Goal: Task Accomplishment & Management: Manage account settings

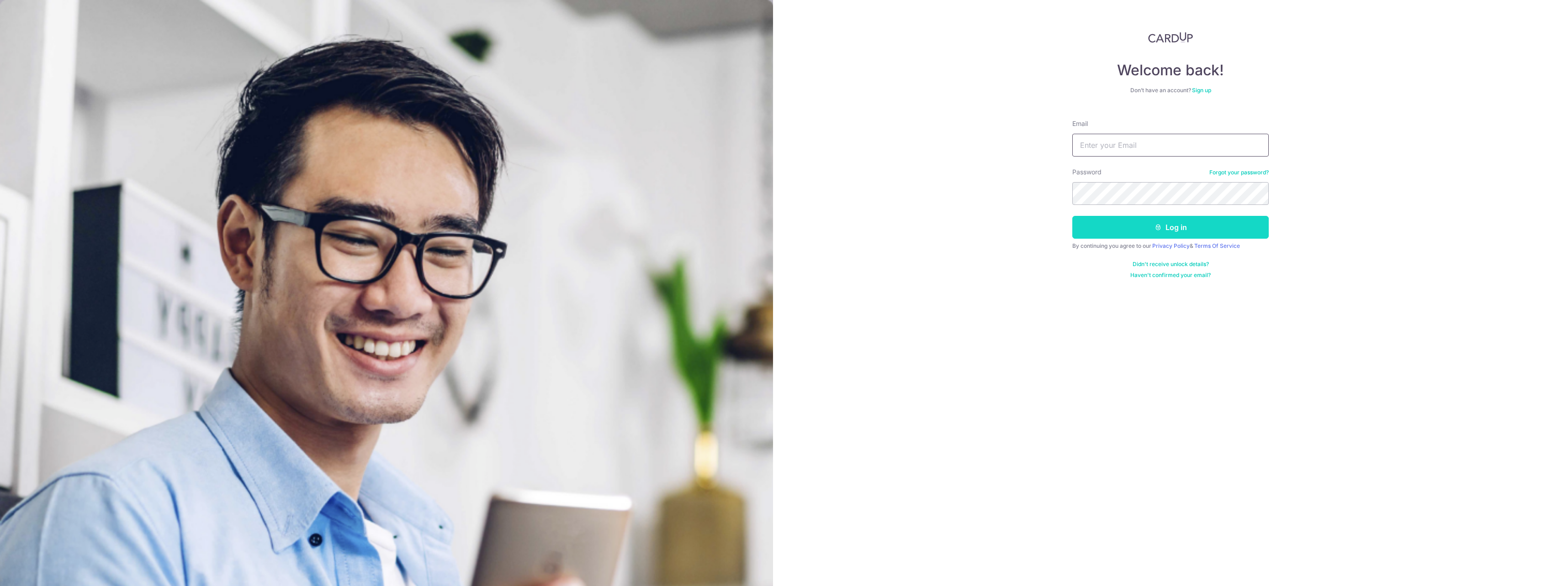
type input "[EMAIL_ADDRESS][DOMAIN_NAME]"
click at [1161, 224] on icon "submit" at bounding box center [1158, 227] width 7 height 7
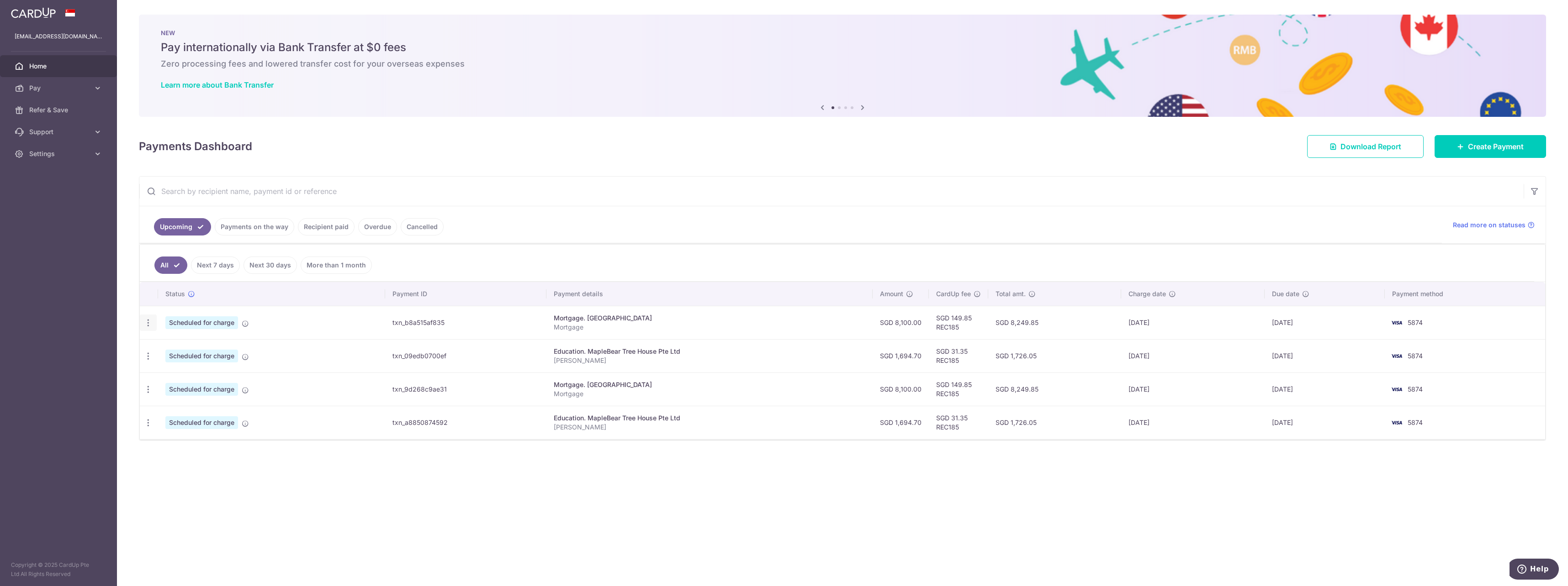
click at [151, 322] on icon "button" at bounding box center [148, 323] width 10 height 10
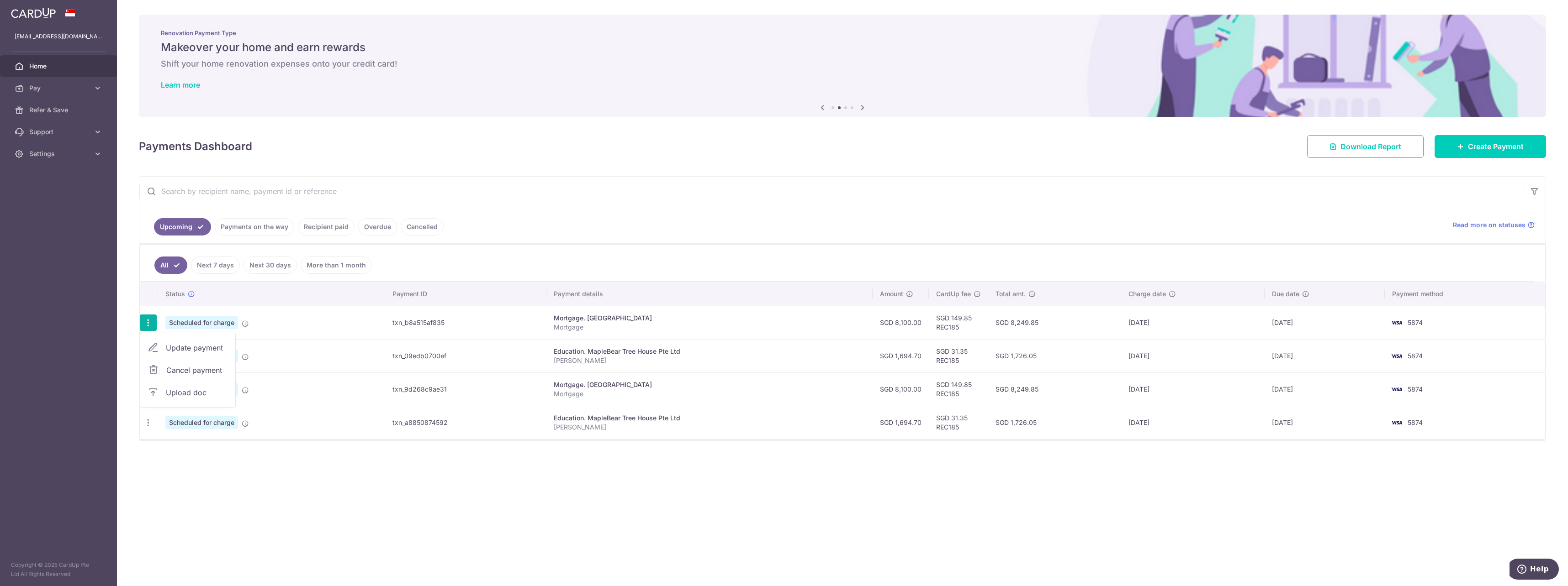
click at [185, 370] on span "Cancel payment" at bounding box center [196, 369] width 61 height 11
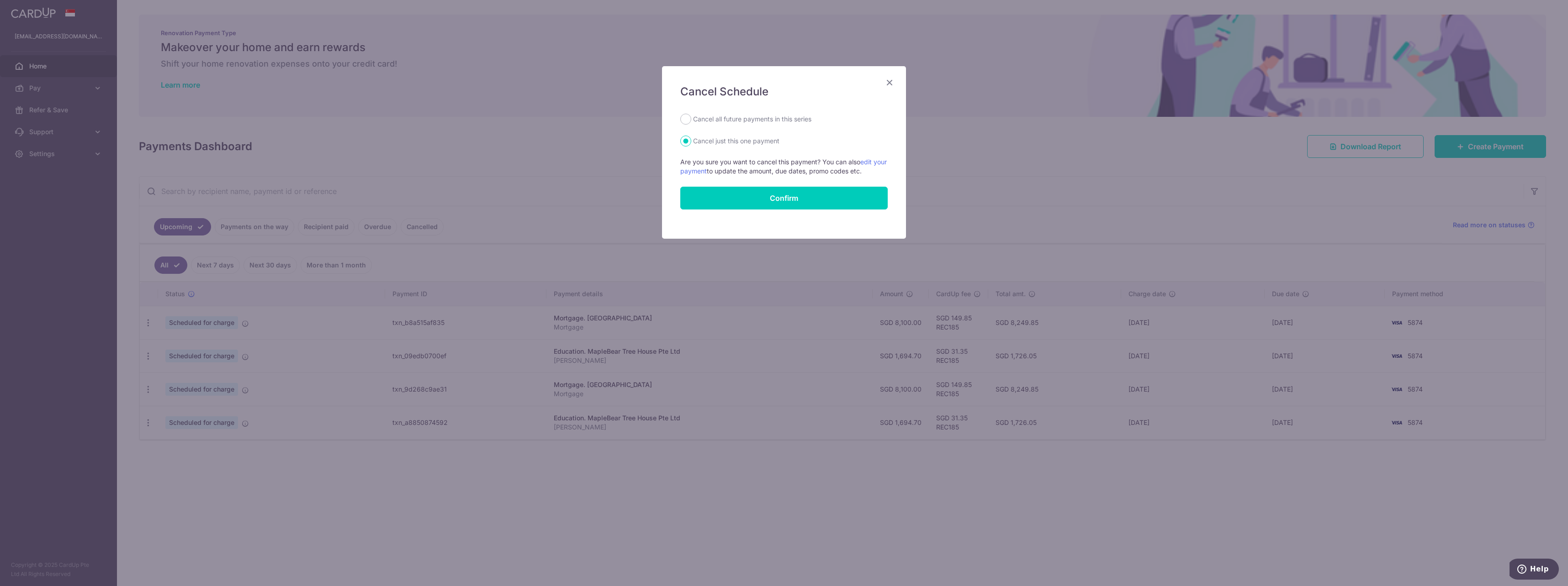
click at [796, 120] on label "Cancel all future payments in this series" at bounding box center [753, 119] width 119 height 11
click at [691, 120] on input "Cancel all future payments in this series" at bounding box center [685, 119] width 11 height 11
radio input "true"
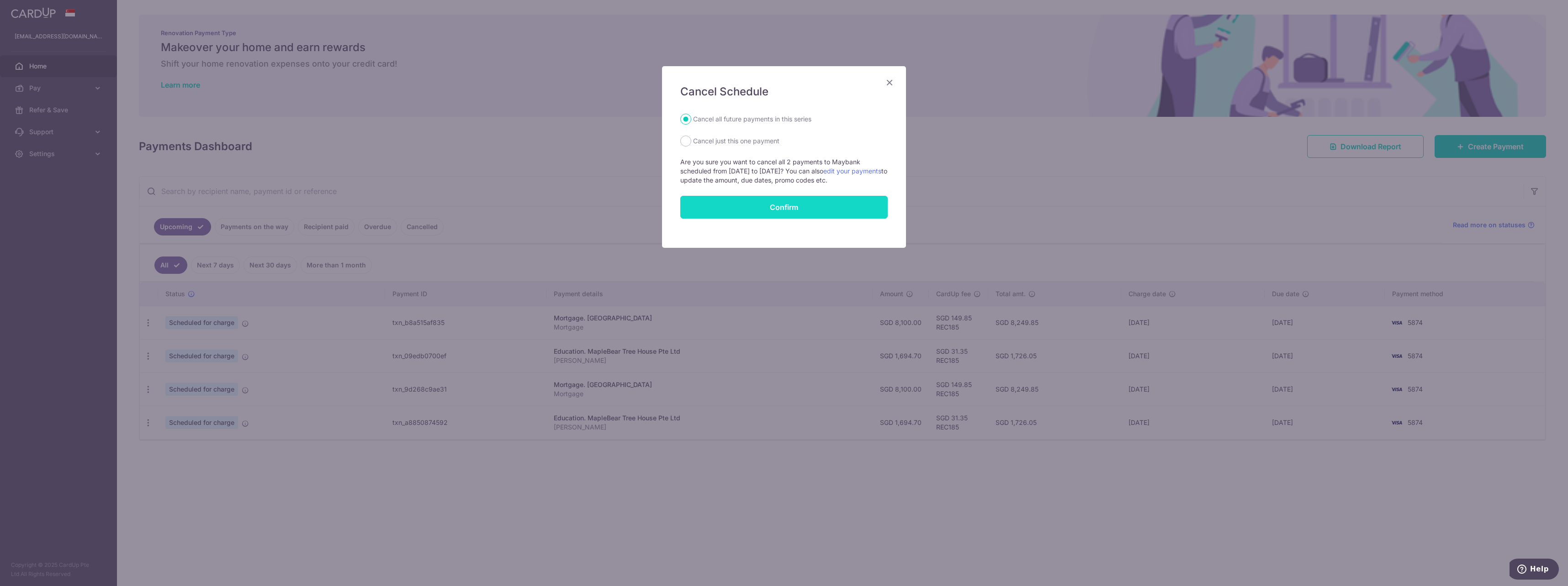
click at [809, 215] on button "Confirm" at bounding box center [784, 208] width 208 height 23
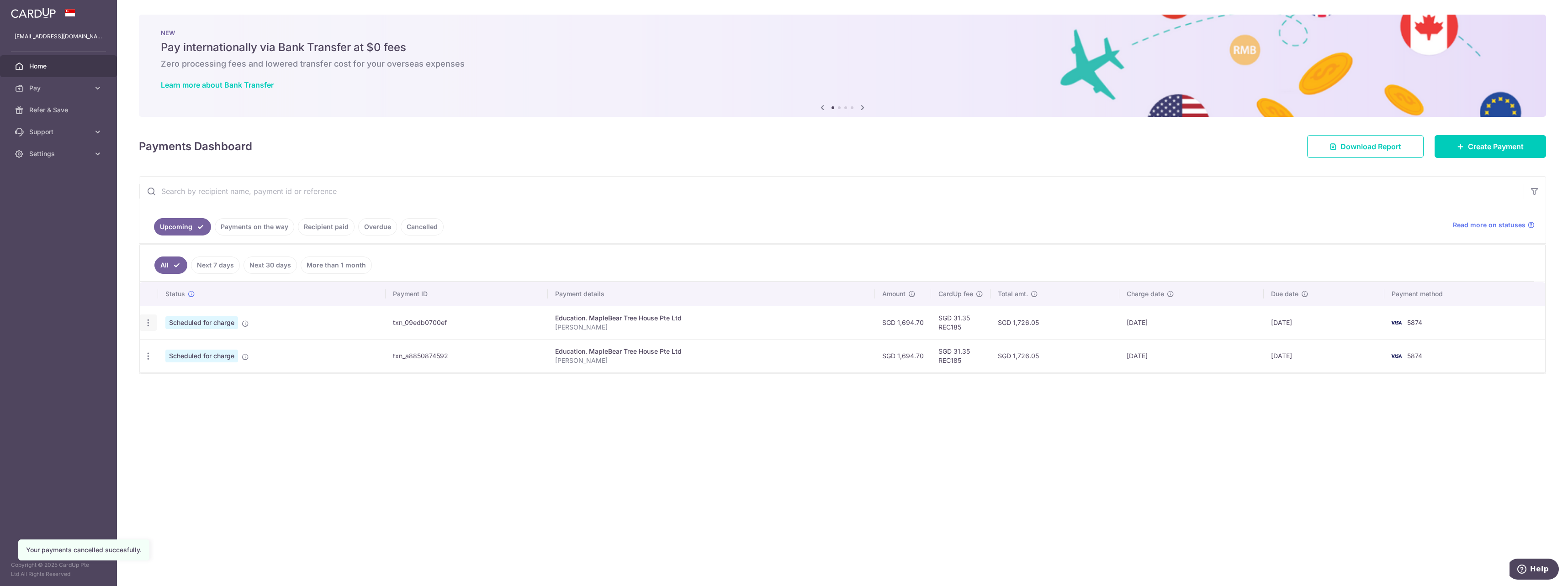
click at [151, 323] on icon "button" at bounding box center [148, 323] width 10 height 10
click at [210, 373] on span "Cancel payment" at bounding box center [196, 369] width 61 height 11
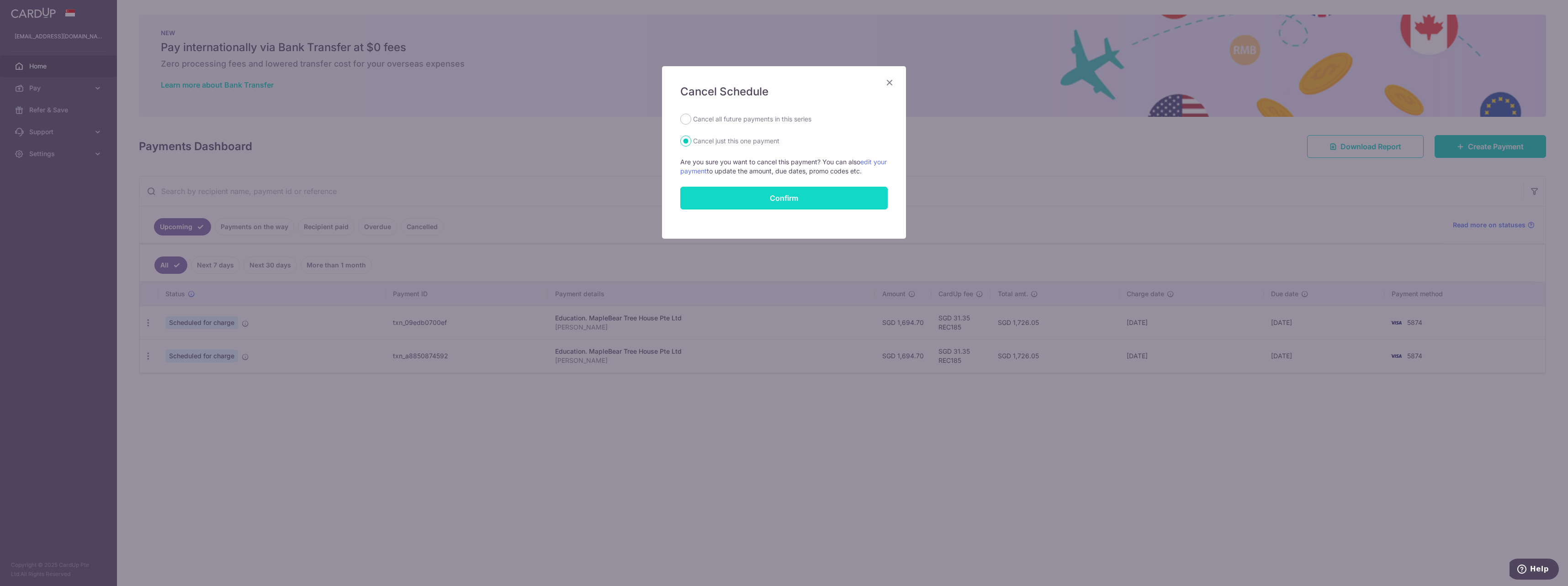
click at [790, 201] on button "Confirm" at bounding box center [784, 199] width 208 height 23
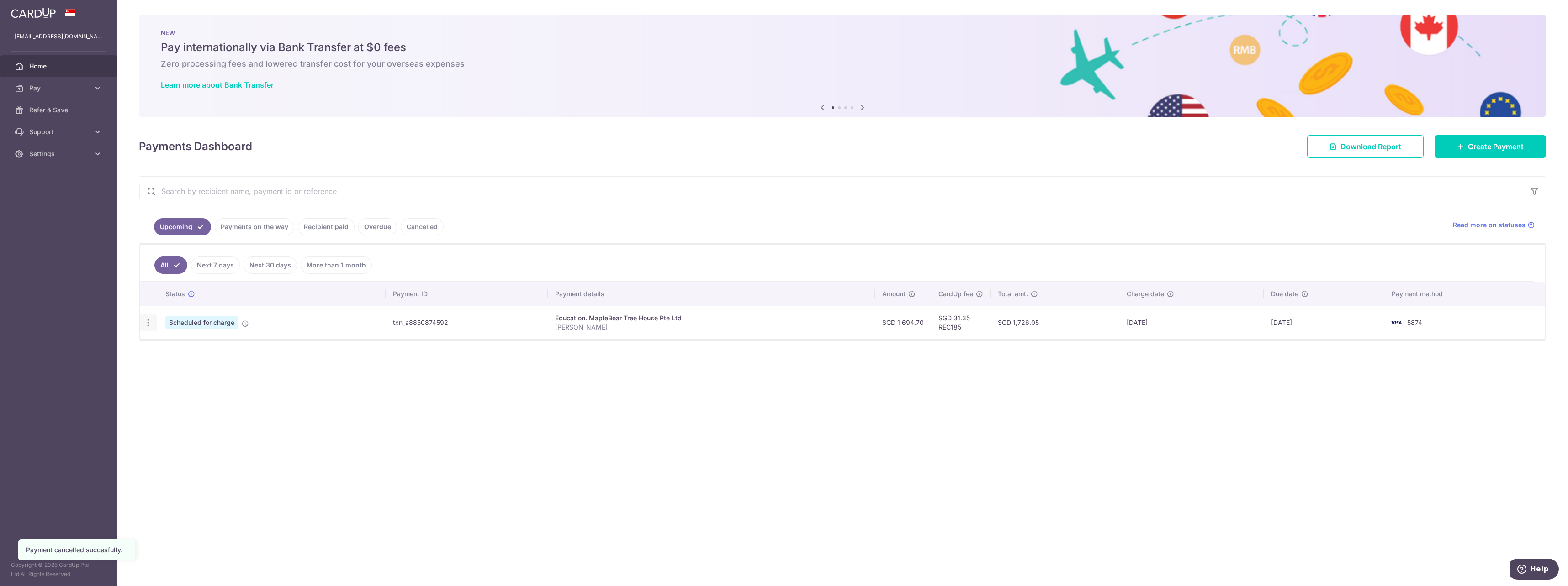
click at [148, 321] on icon "button" at bounding box center [148, 323] width 10 height 10
click at [207, 371] on span "Cancel payment" at bounding box center [196, 369] width 61 height 11
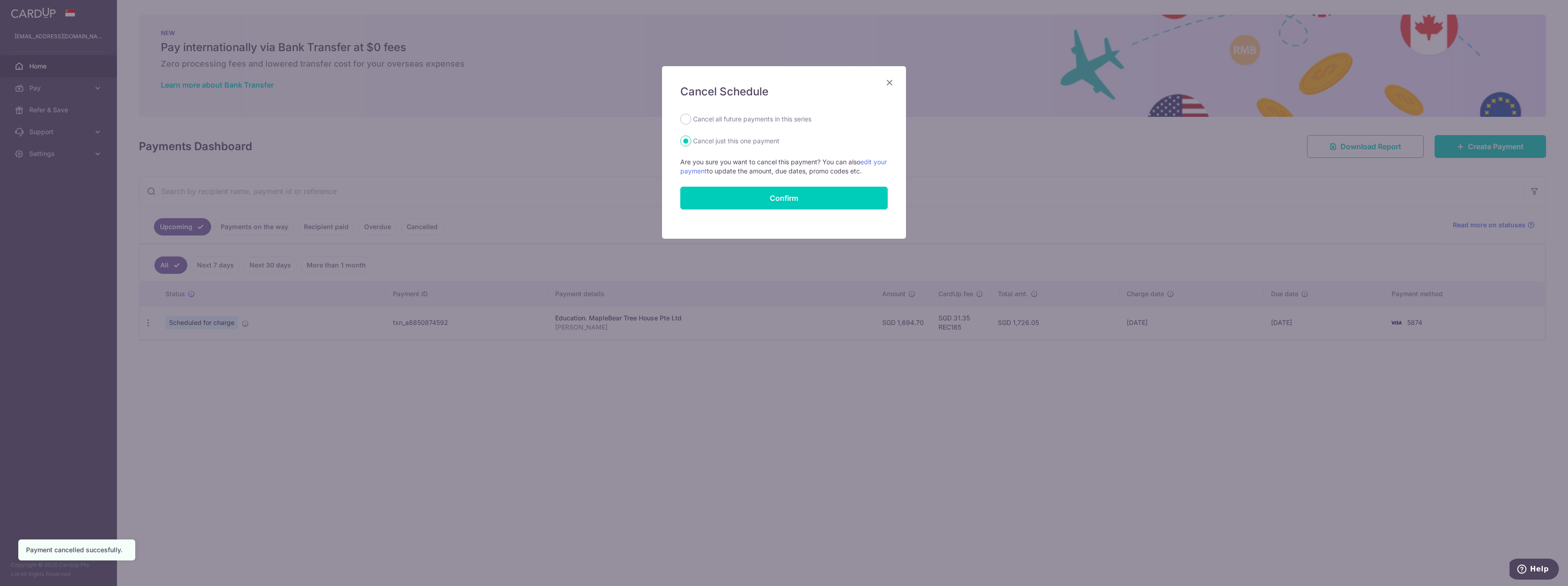
click at [721, 120] on label "Cancel all future payments in this series" at bounding box center [753, 119] width 119 height 11
click at [691, 120] on input "Cancel all future payments in this series" at bounding box center [685, 119] width 11 height 11
radio input "true"
click at [740, 197] on button "Confirm" at bounding box center [784, 199] width 208 height 23
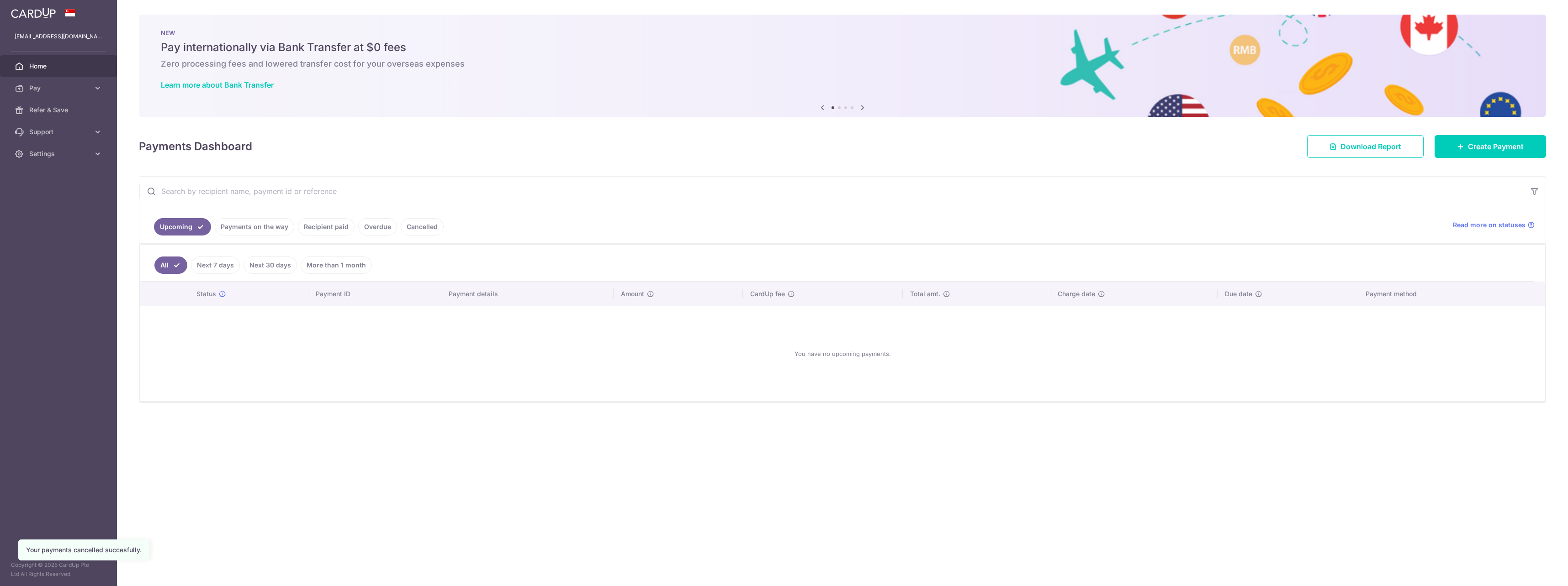
click at [835, 473] on div "× Pause Schedule Pause all future payments in this series Pause just this one p…" at bounding box center [842, 293] width 1451 height 586
